Goal: Task Accomplishment & Management: Complete application form

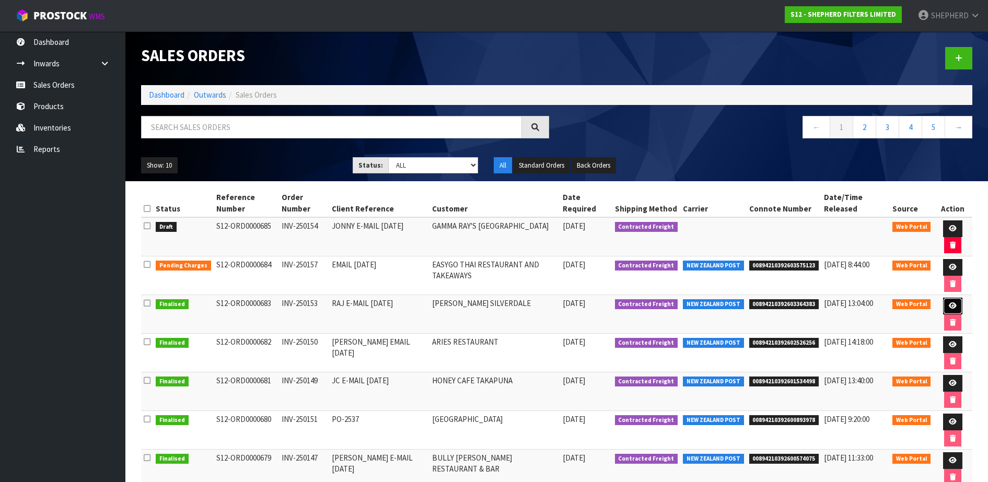
click at [950, 305] on icon at bounding box center [953, 306] width 8 height 7
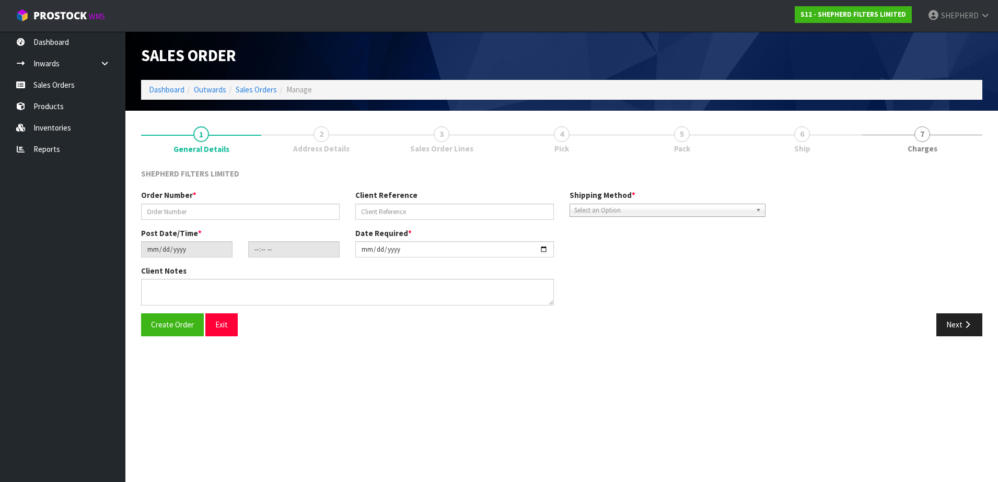
type input "INV-250153"
type input "RAJ E-MAIL [DATE]"
type input "[DATE]"
type input "22:41:00.000"
type input "[DATE]"
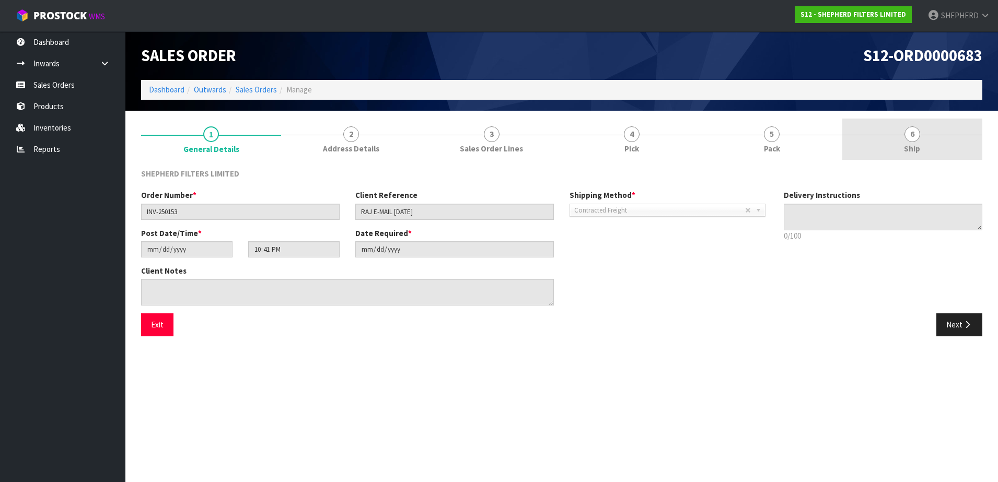
click at [911, 131] on span "6" at bounding box center [912, 134] width 16 height 16
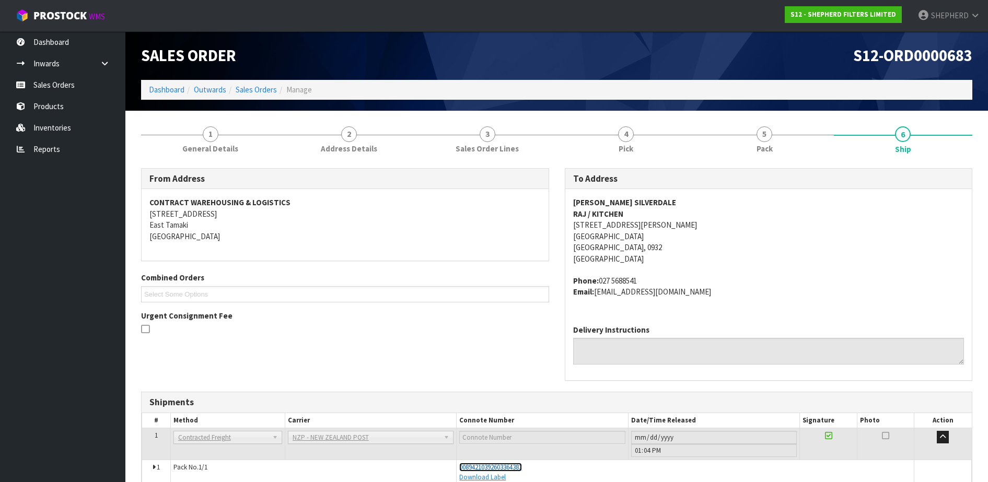
click at [514, 468] on span "00894210392603364383" at bounding box center [490, 467] width 63 height 9
click at [505, 466] on span "00894210392603364383" at bounding box center [490, 467] width 63 height 9
